Goal: Task Accomplishment & Management: Manage account settings

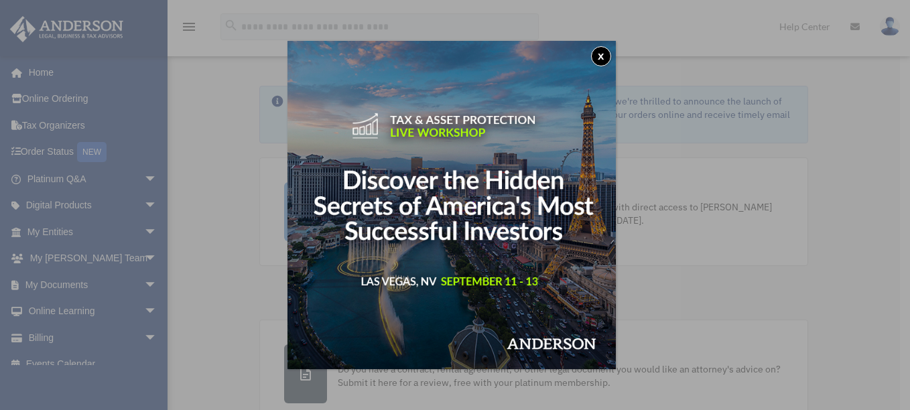
click at [604, 53] on button "x" at bounding box center [601, 56] width 20 height 20
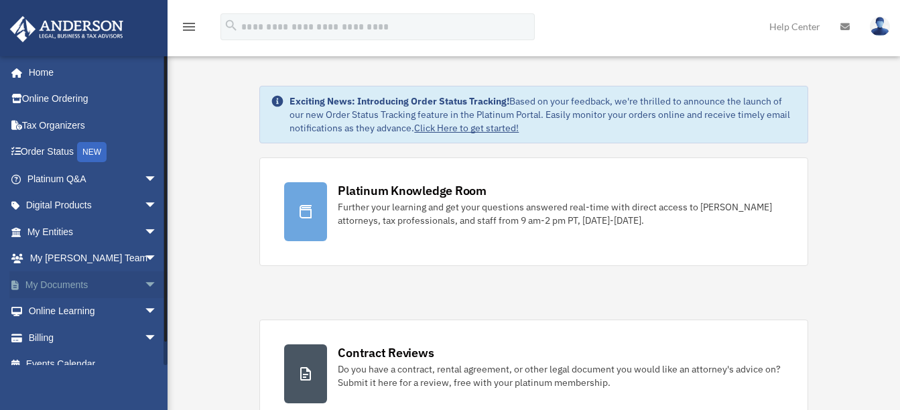
click at [144, 287] on span "arrow_drop_down" at bounding box center [157, 284] width 27 height 27
click at [144, 277] on span "arrow_drop_up" at bounding box center [157, 284] width 27 height 27
click at [144, 334] on span "arrow_drop_down" at bounding box center [157, 337] width 27 height 27
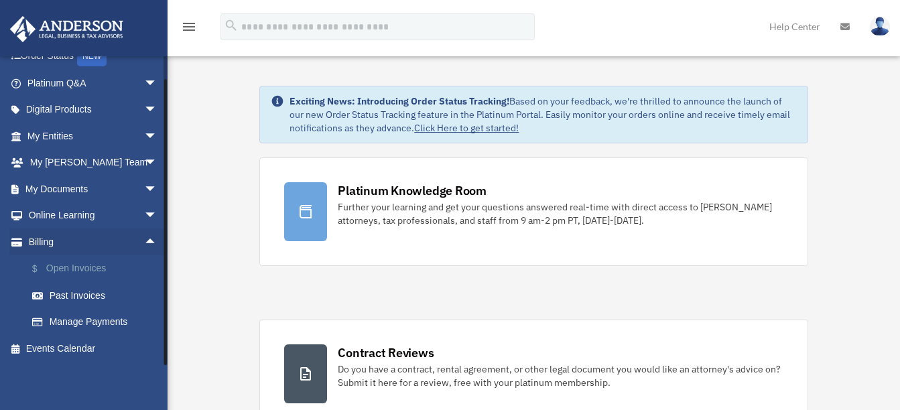
click at [86, 271] on link "$ Open Invoices" at bounding box center [98, 268] width 159 height 27
click at [68, 271] on link "$ Open Invoices" at bounding box center [98, 268] width 159 height 27
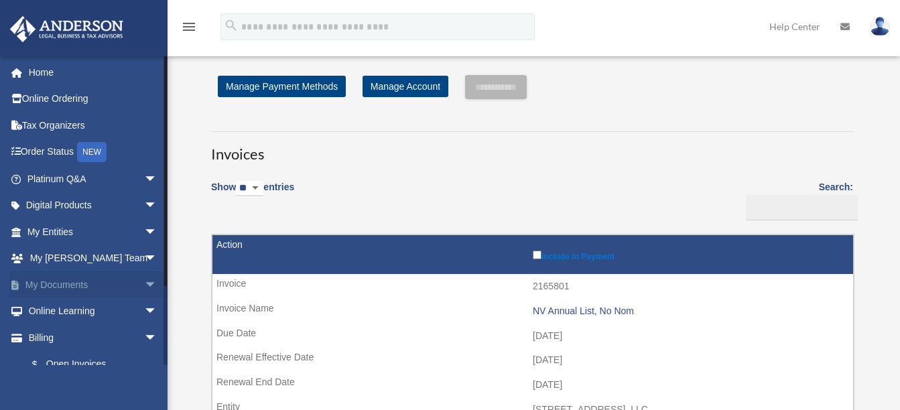
click at [144, 279] on span "arrow_drop_down" at bounding box center [157, 284] width 27 height 27
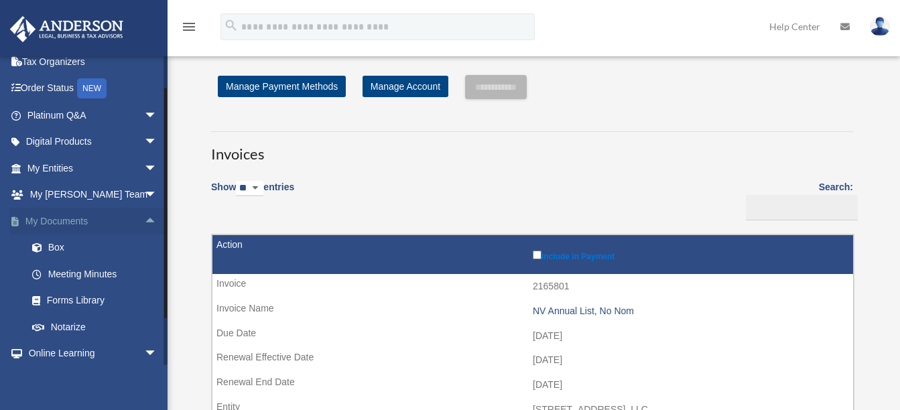
scroll to position [134, 0]
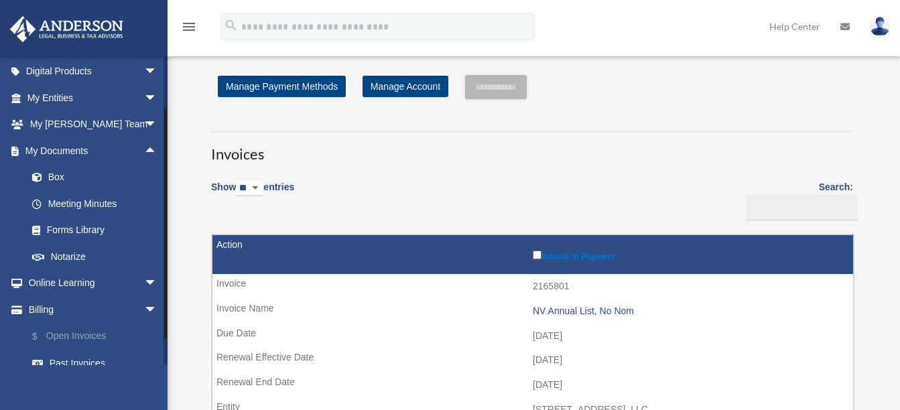
click at [79, 331] on link "$ Open Invoices" at bounding box center [98, 336] width 159 height 27
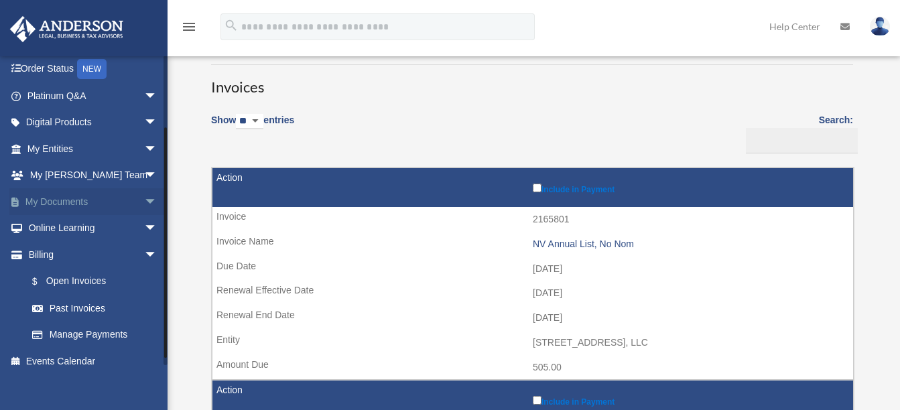
scroll to position [96, 0]
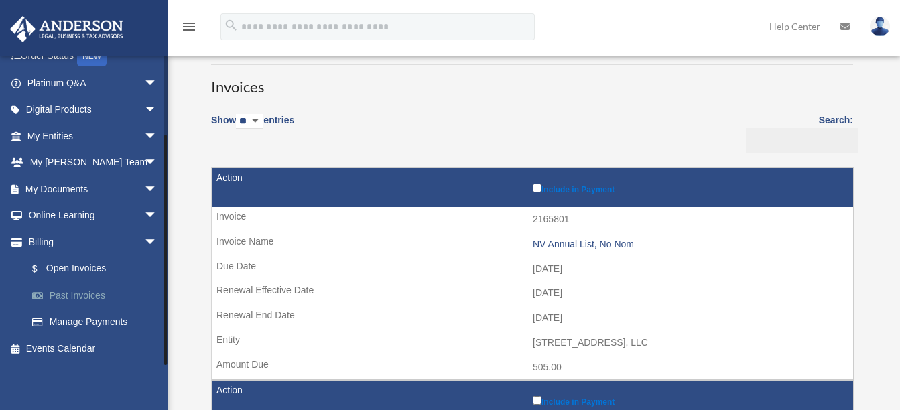
click at [87, 297] on link "Past Invoices" at bounding box center [98, 295] width 159 height 27
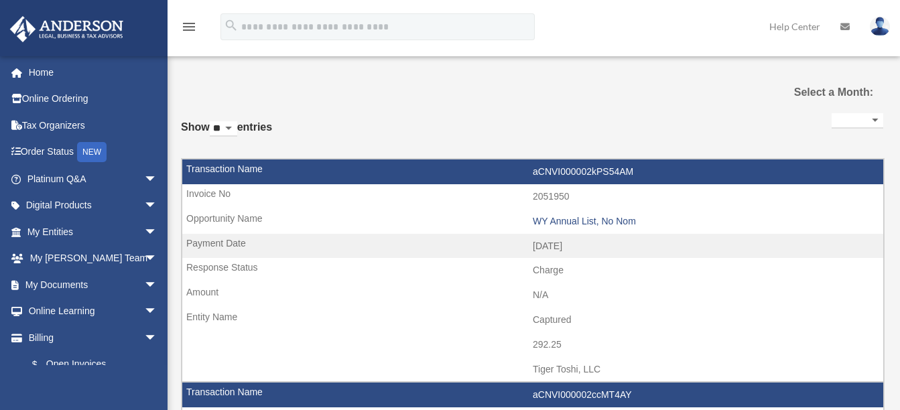
select select
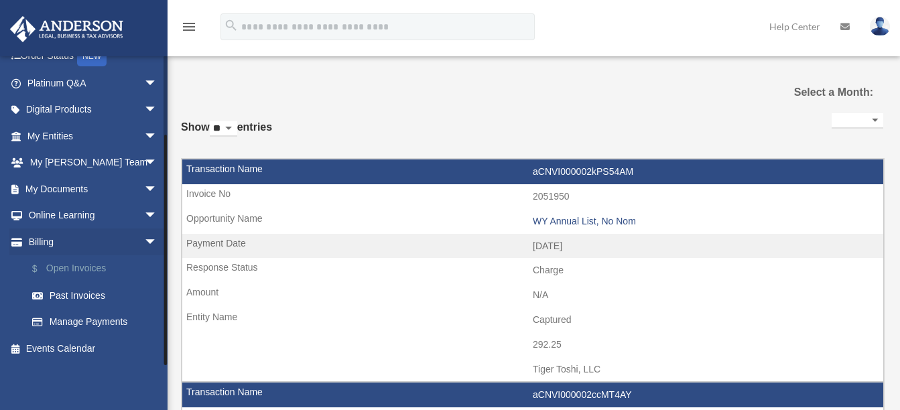
click at [63, 271] on link "$ Open Invoices" at bounding box center [98, 268] width 159 height 27
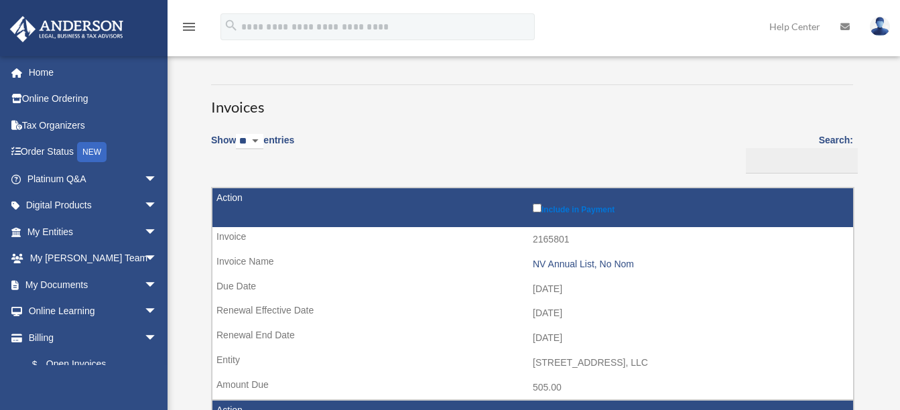
scroll to position [67, 0]
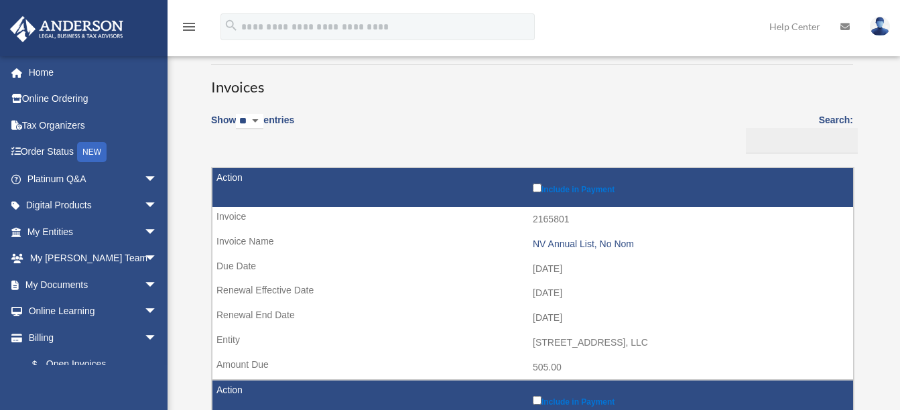
click at [263, 118] on select "** ** ** ***" at bounding box center [249, 121] width 27 height 15
click at [443, 111] on div "Show ** ** ** *** entries Search: Pay Invoice # Invoice Name Due Date Renewal E…" at bounding box center [532, 373] width 642 height 536
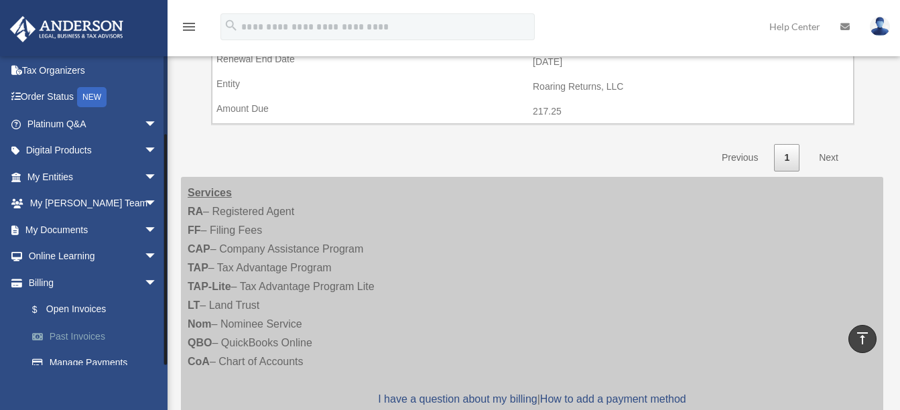
scroll to position [96, 0]
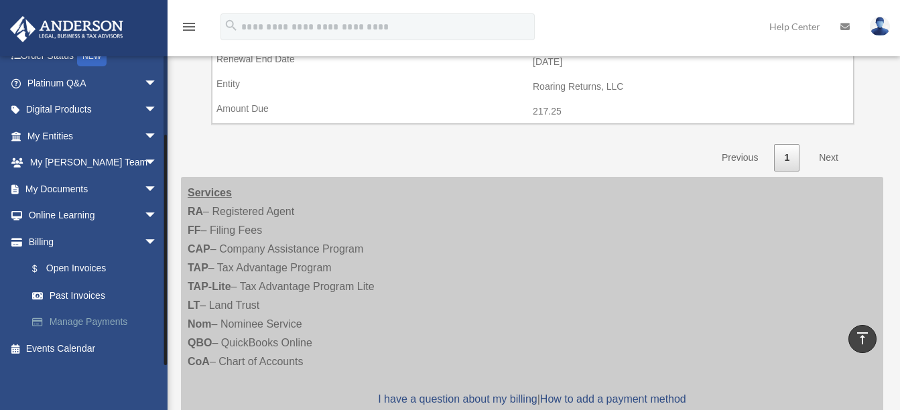
click at [86, 319] on link "Manage Payments" at bounding box center [98, 322] width 159 height 27
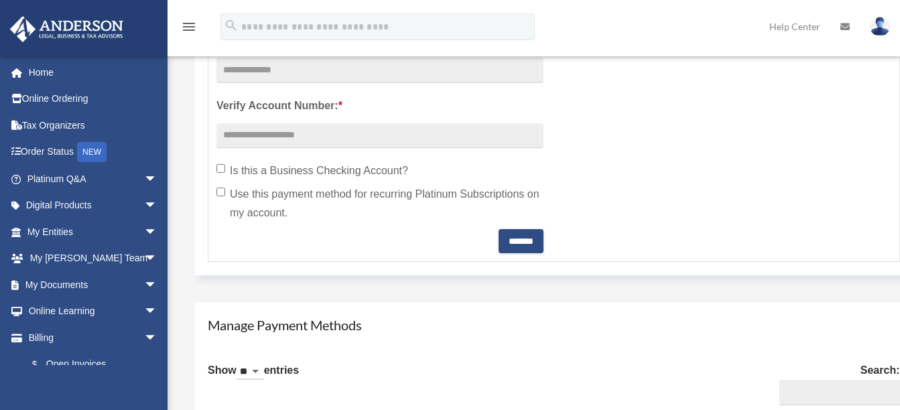
scroll to position [536, 0]
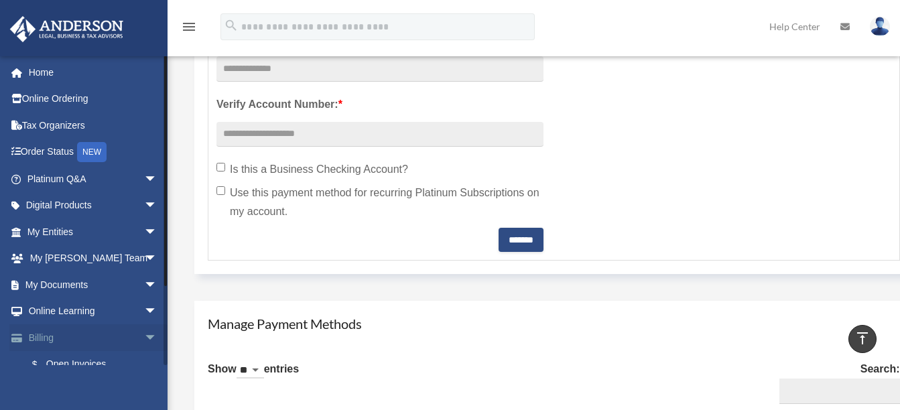
click at [144, 338] on span "arrow_drop_down" at bounding box center [157, 337] width 27 height 27
